Goal: Feedback & Contribution: Contribute content

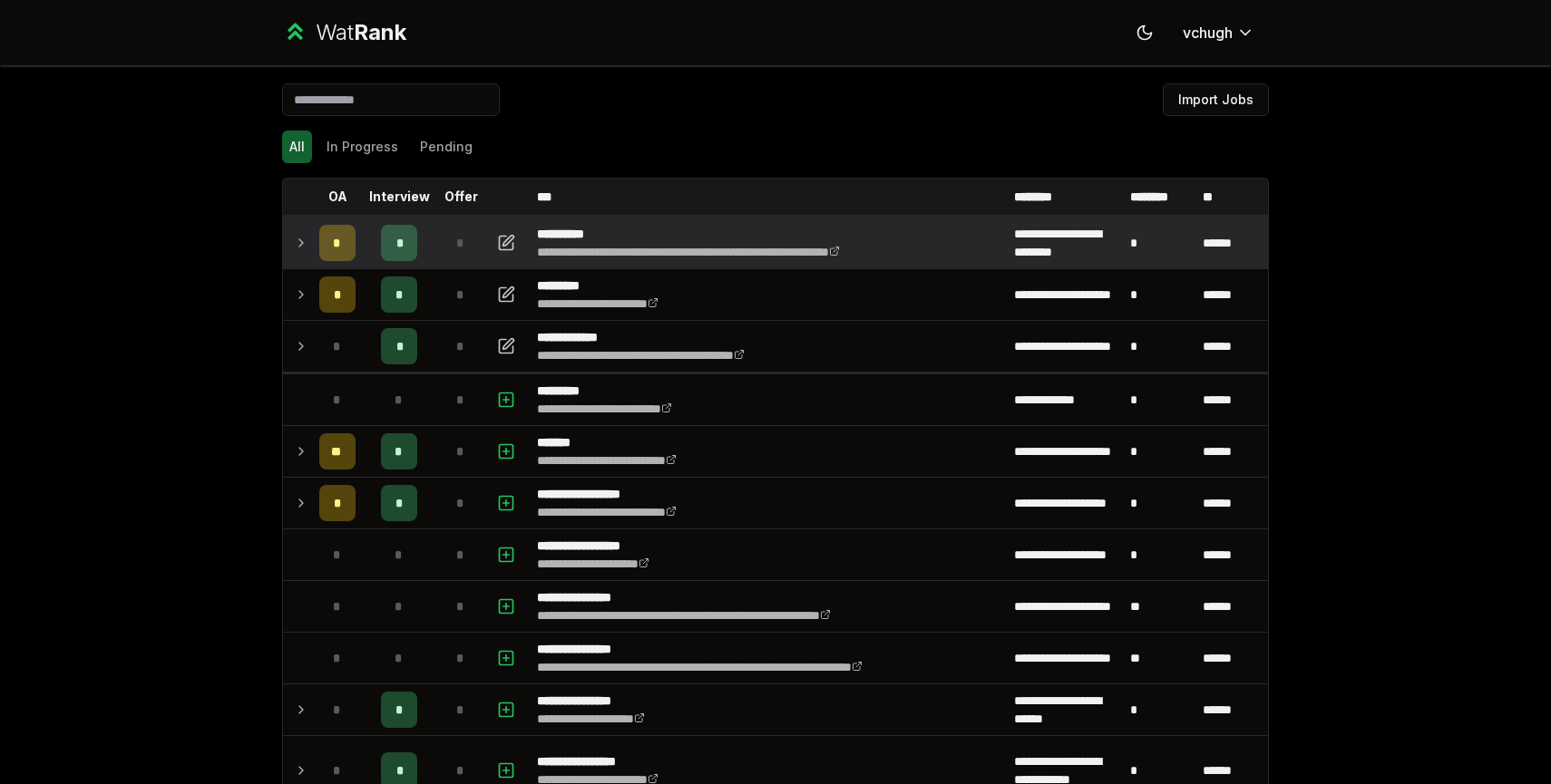
click at [453, 250] on div "*" at bounding box center [461, 242] width 36 height 36
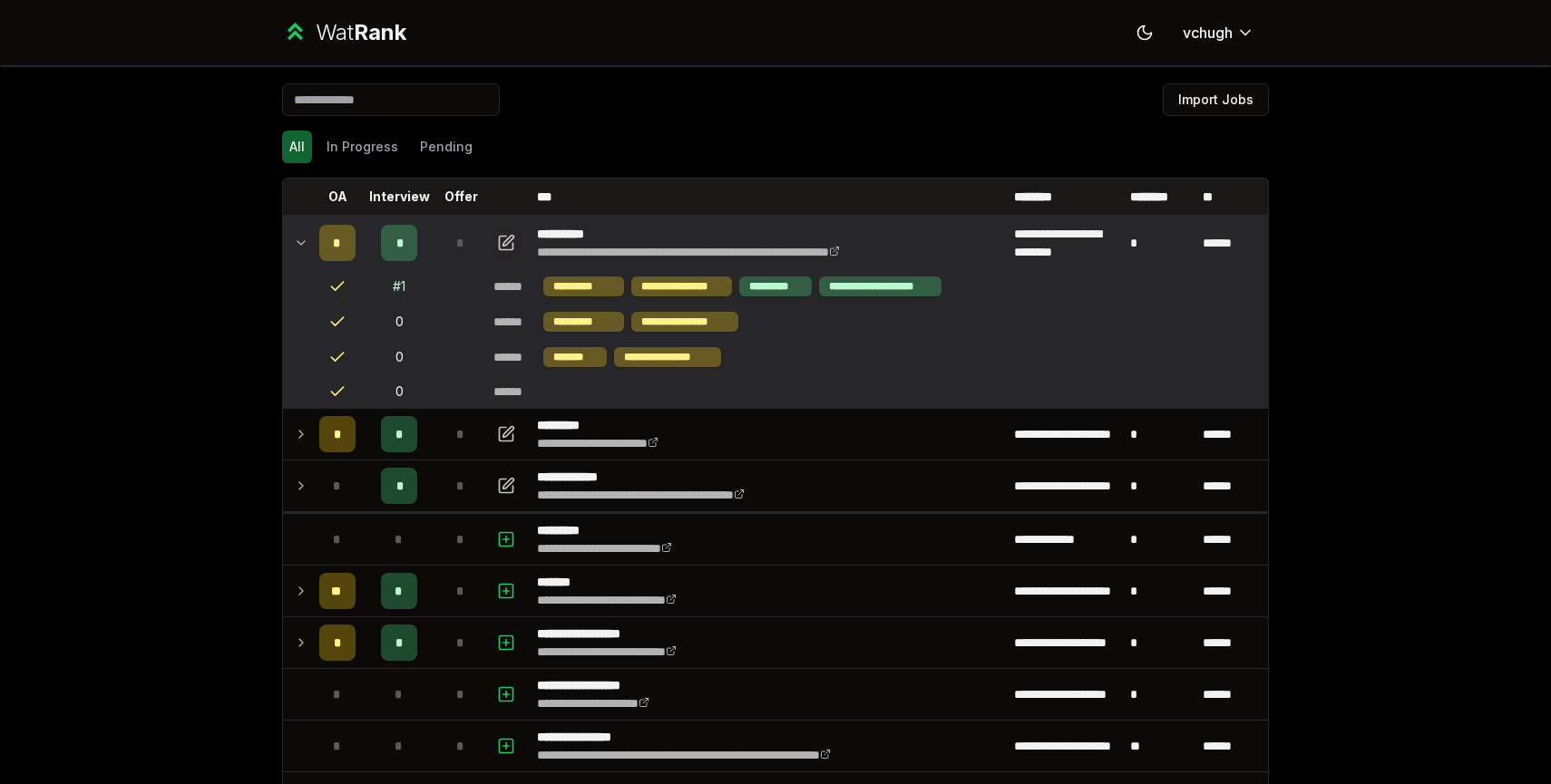
click at [502, 234] on icon "button" at bounding box center [505, 242] width 18 height 21
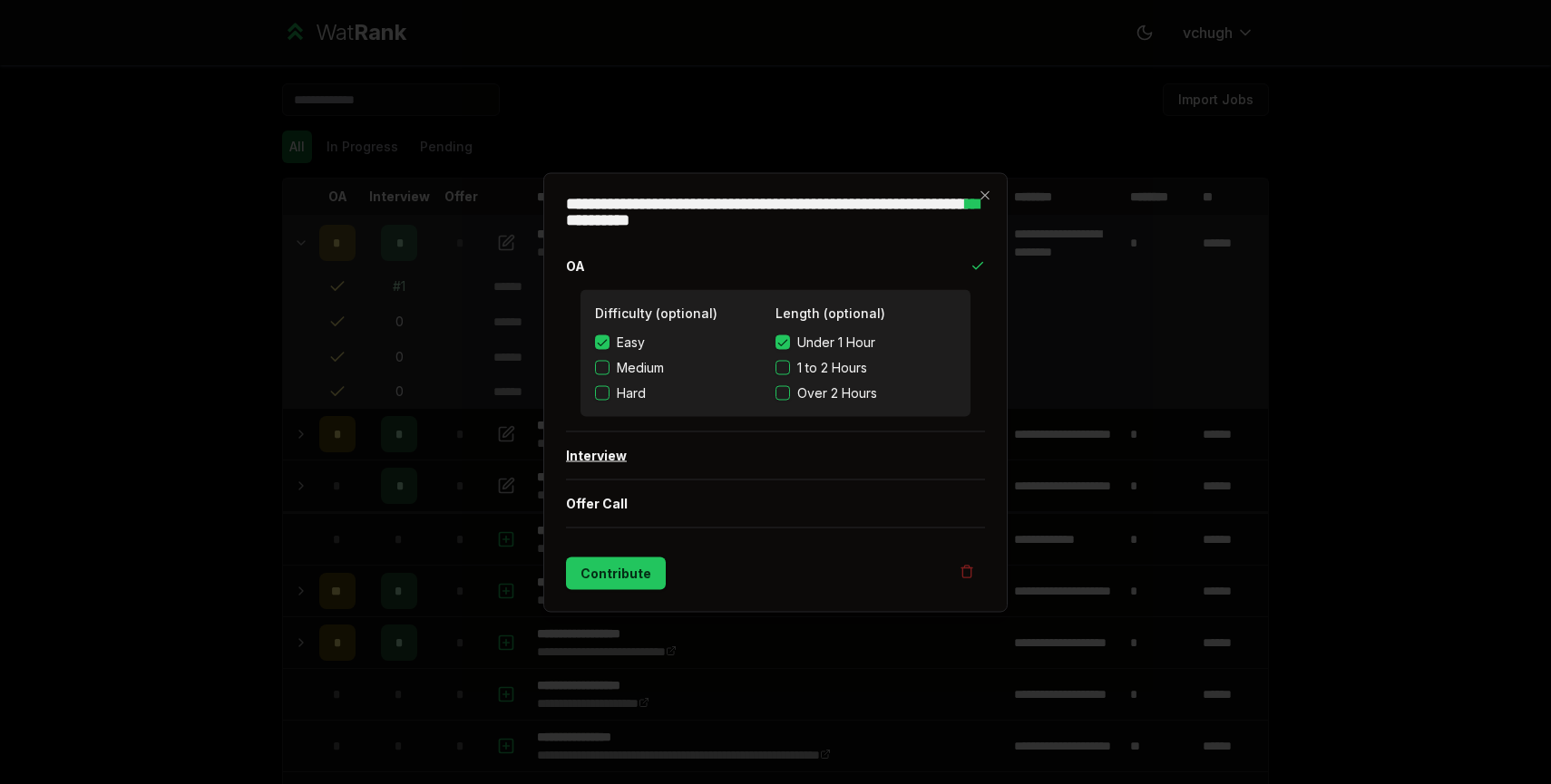
click at [592, 461] on button "Interview" at bounding box center [775, 455] width 419 height 48
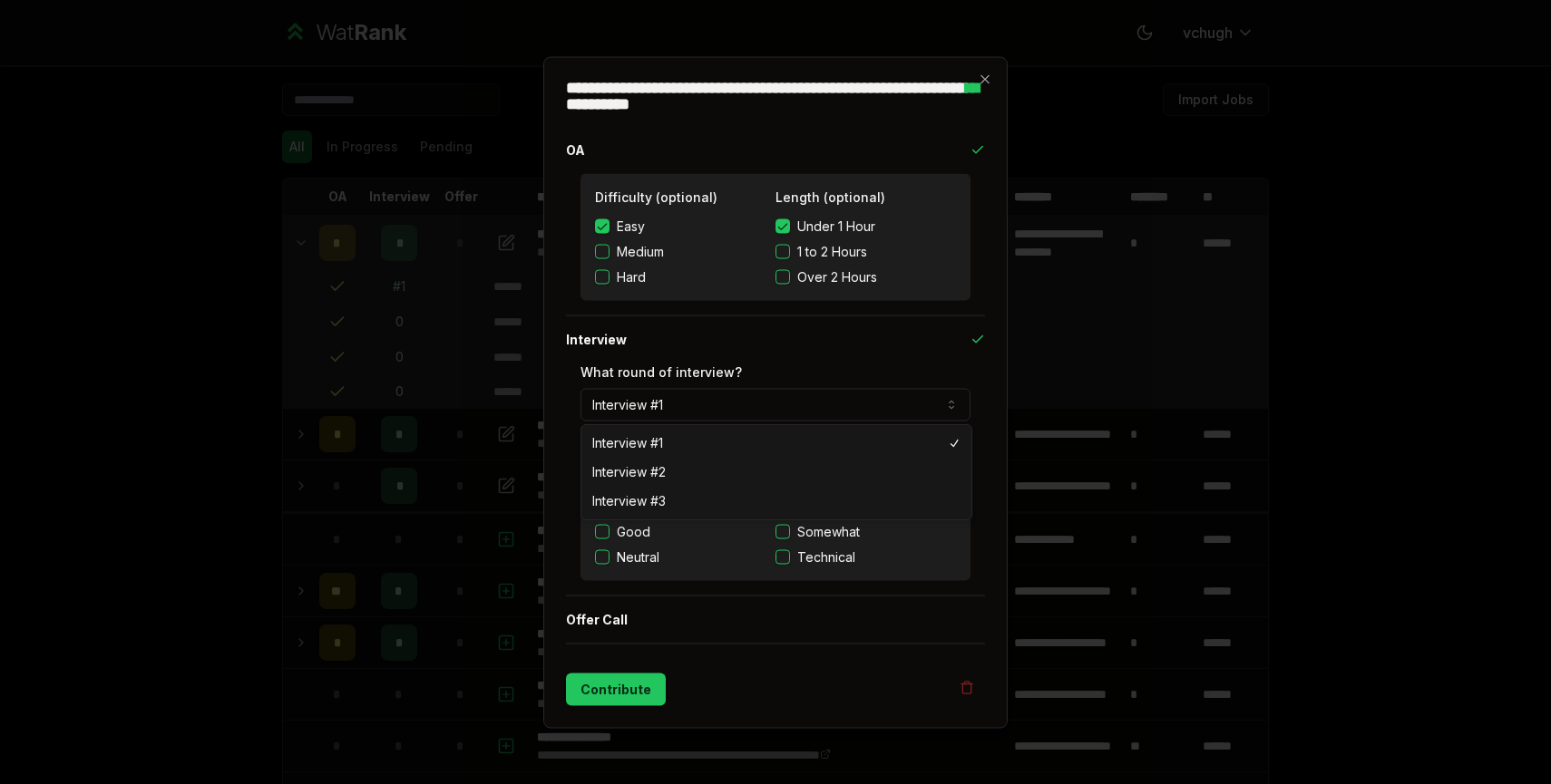
click at [681, 404] on button "Interview #1" at bounding box center [775, 404] width 390 height 33
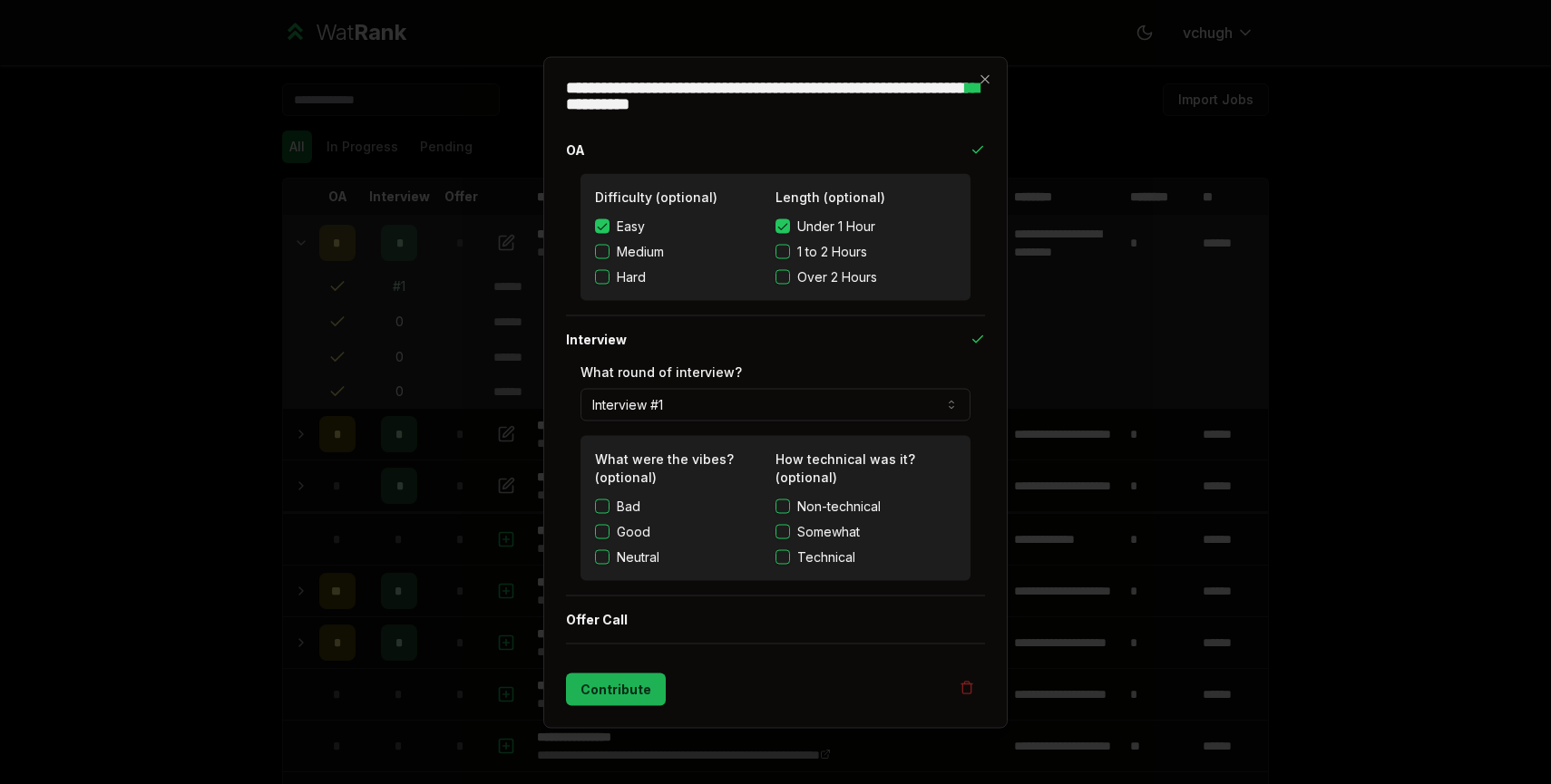
click at [641, 689] on button "Contribute" at bounding box center [616, 689] width 100 height 33
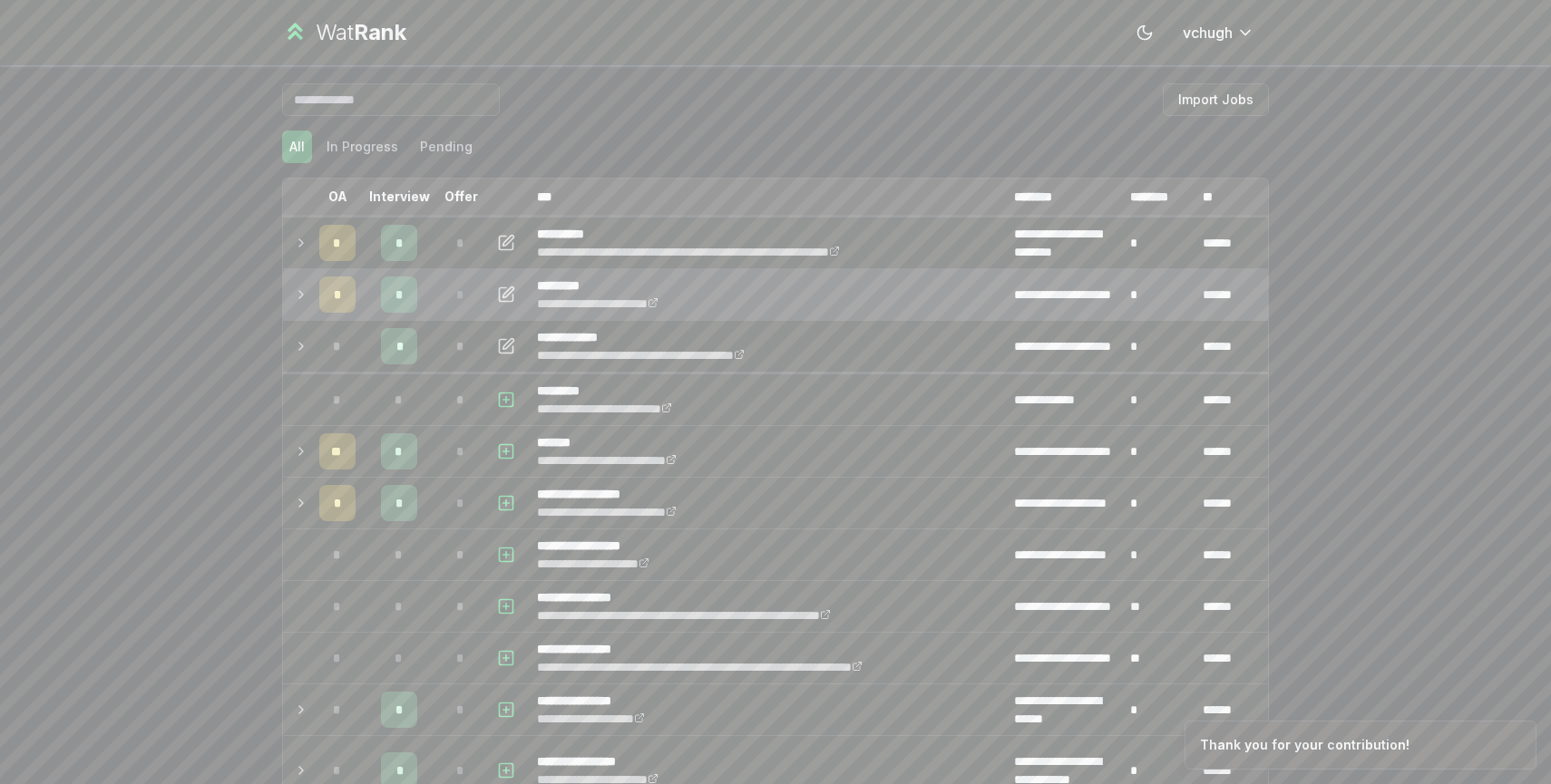
click at [456, 288] on span "*" at bounding box center [460, 294] width 8 height 18
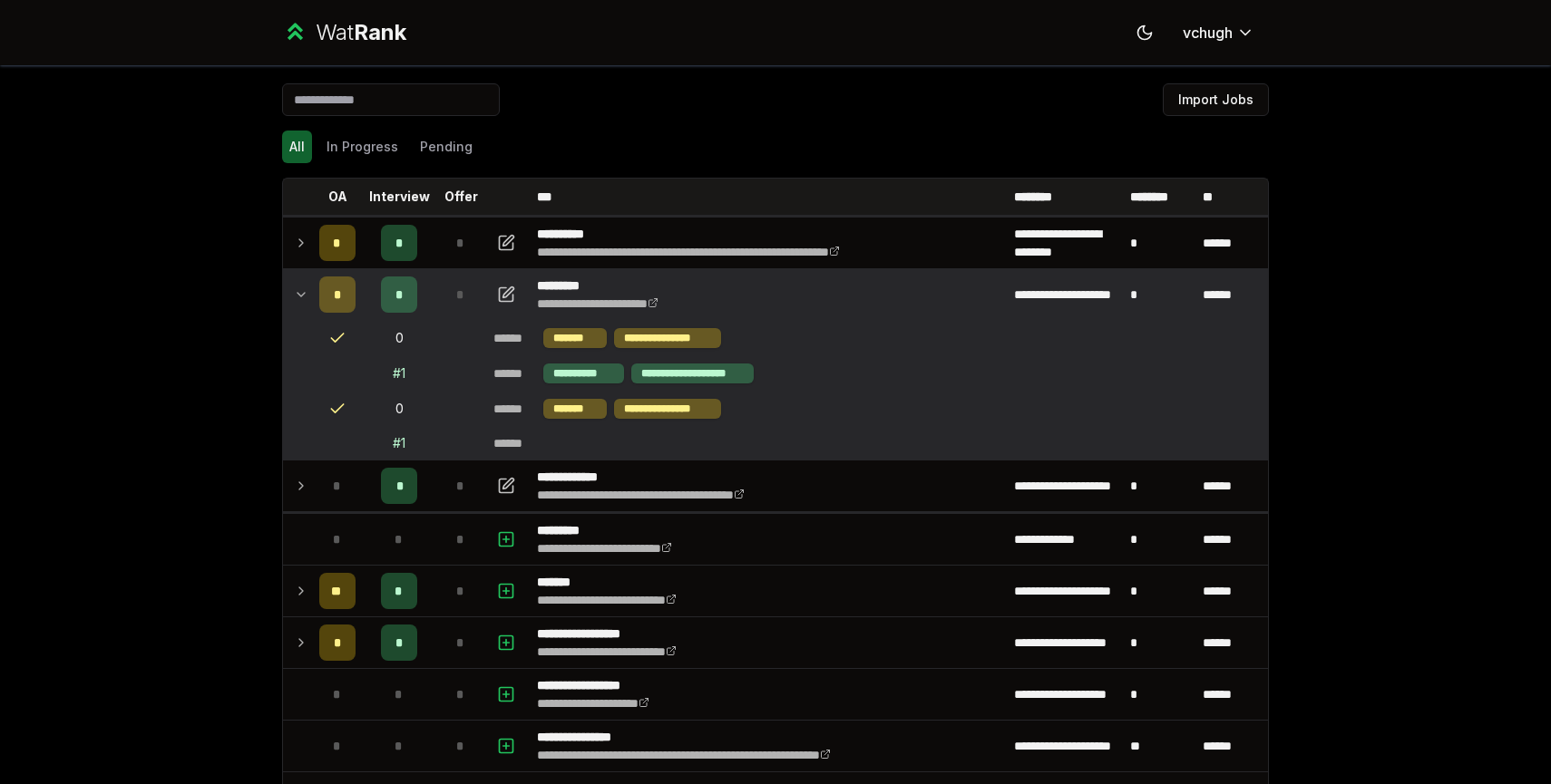
click at [457, 286] on span "*" at bounding box center [460, 294] width 8 height 18
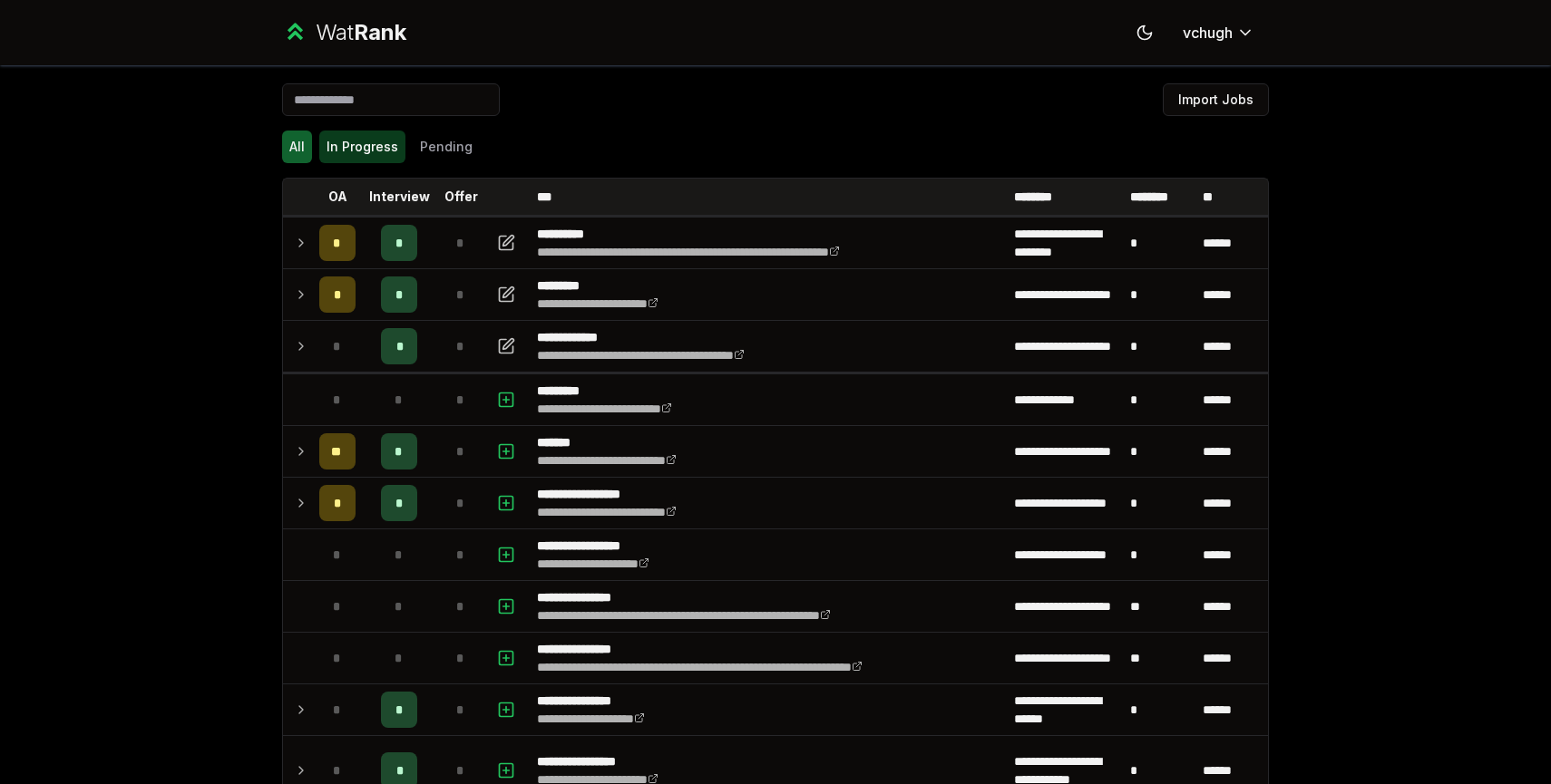
click at [371, 149] on button "In Progress" at bounding box center [362, 146] width 86 height 33
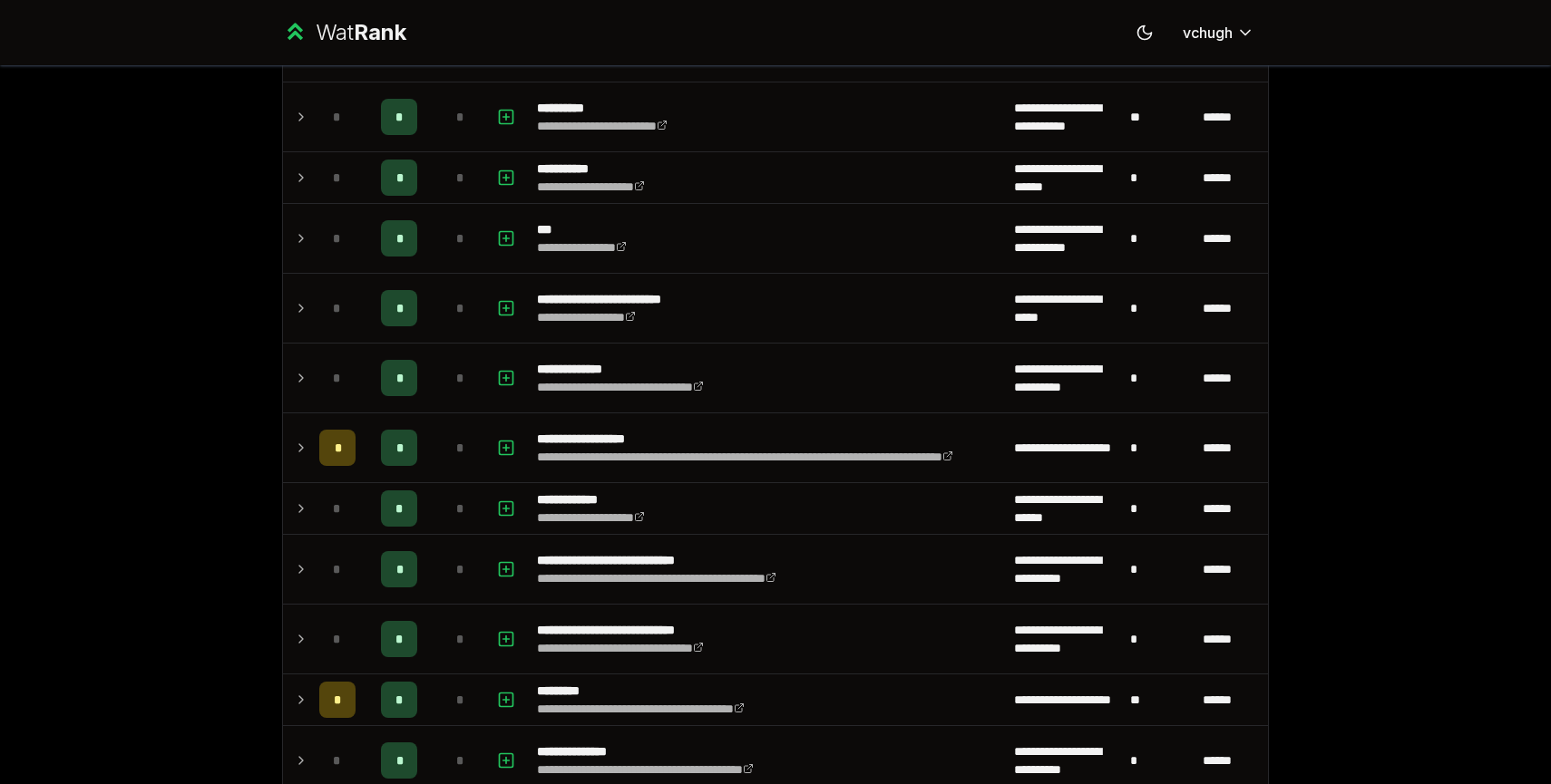
scroll to position [1113, 0]
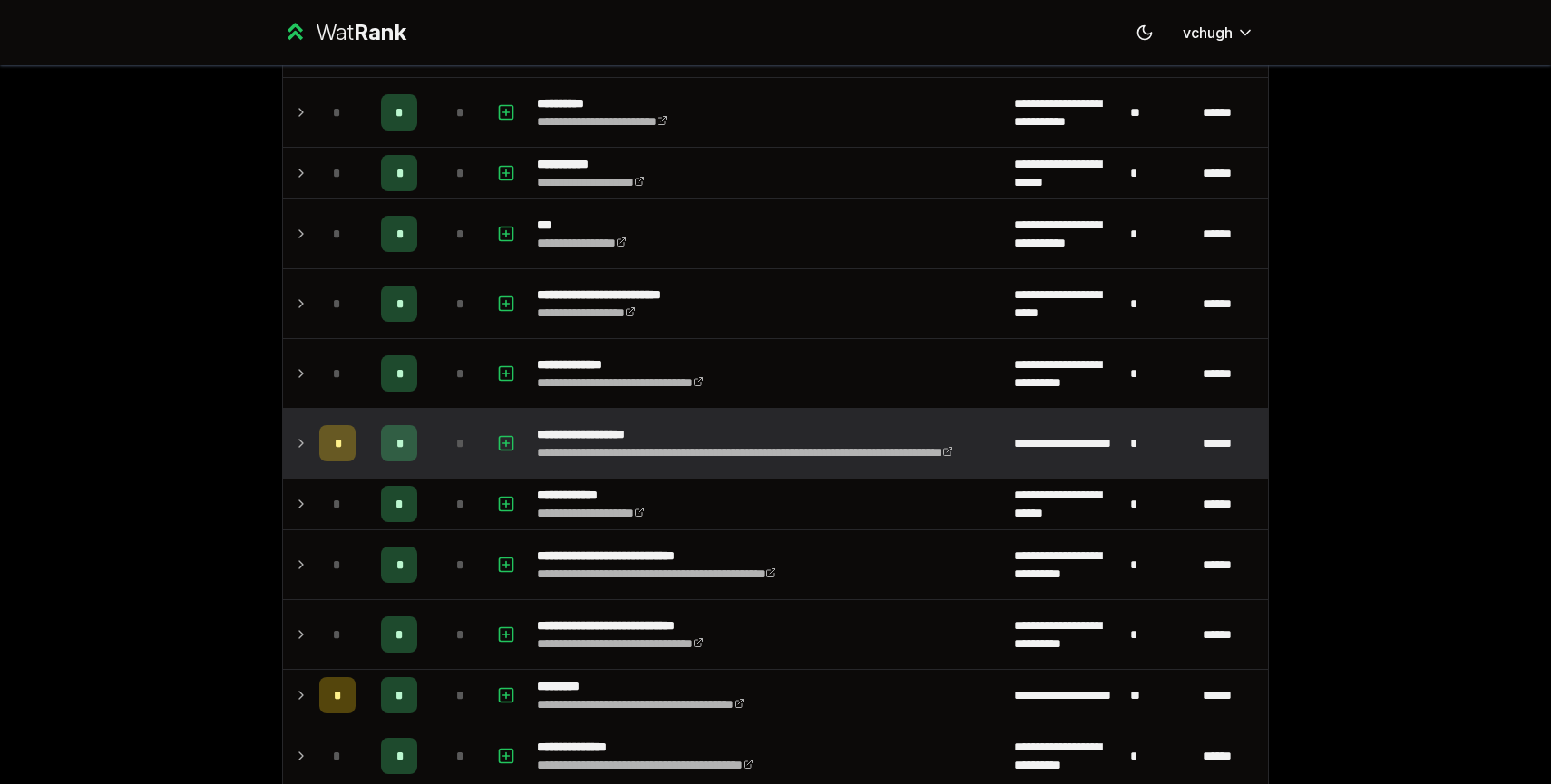
click at [462, 447] on span "*" at bounding box center [460, 443] width 8 height 18
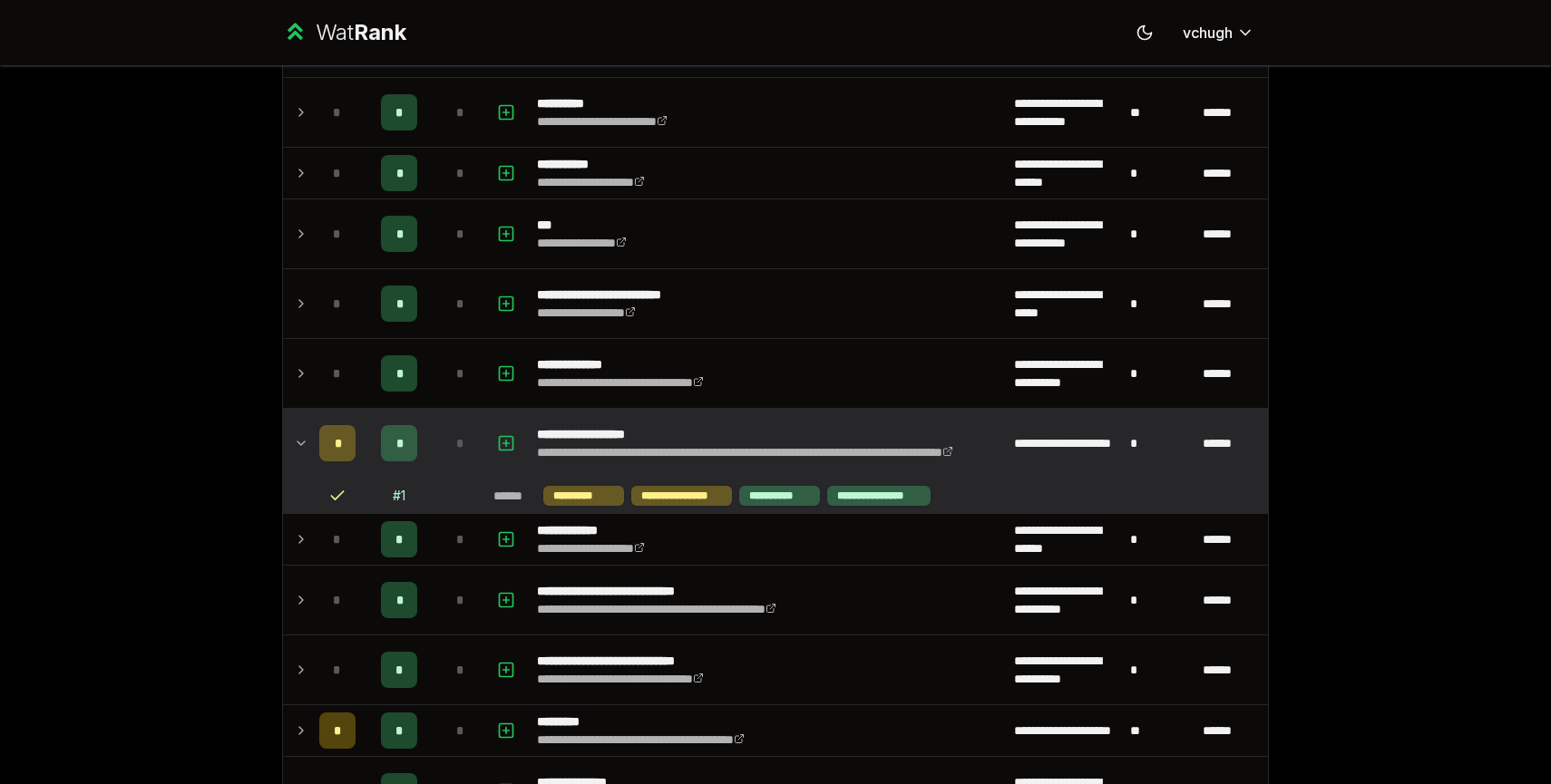
click at [462, 447] on span "*" at bounding box center [460, 443] width 8 height 18
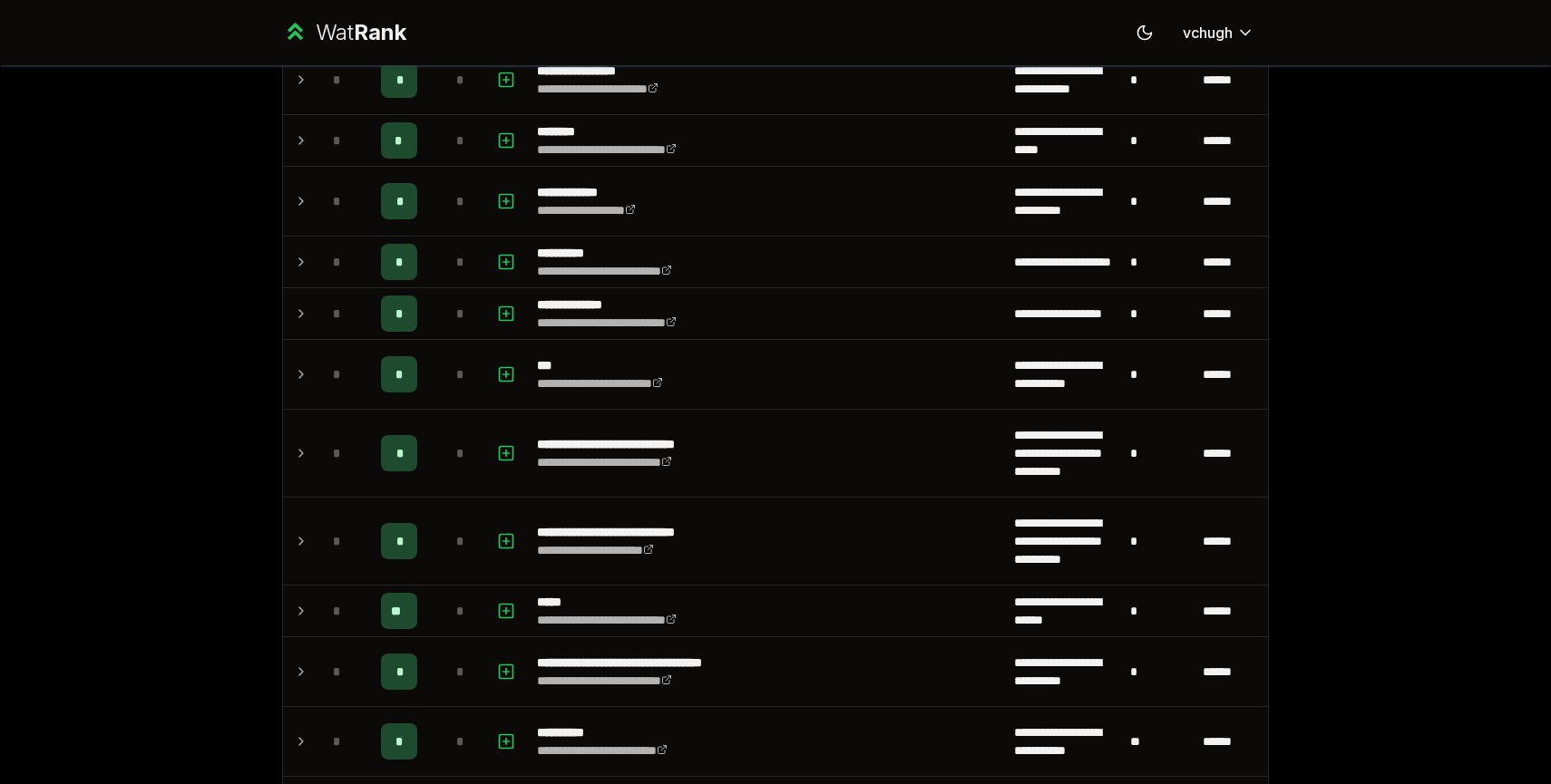
scroll to position [0, 0]
